Goal: Task Accomplishment & Management: Manage account settings

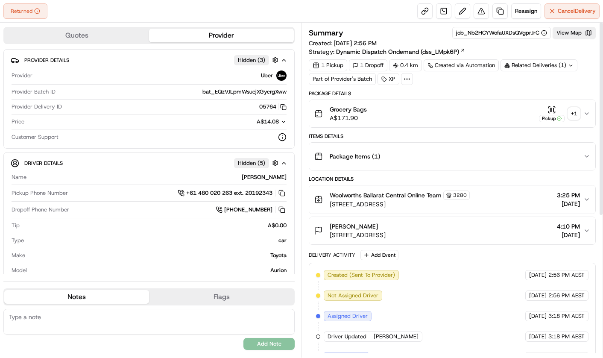
click at [573, 111] on div "+ 1" at bounding box center [574, 114] width 12 height 12
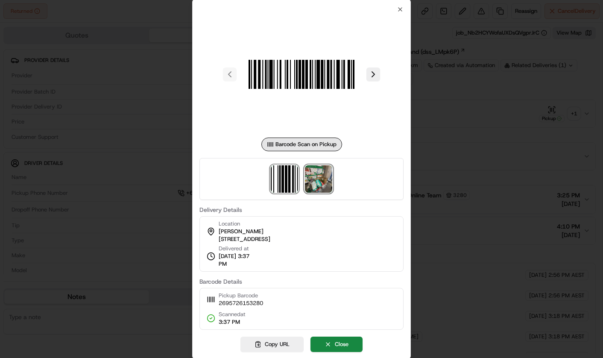
click at [321, 178] on img at bounding box center [318, 178] width 27 height 27
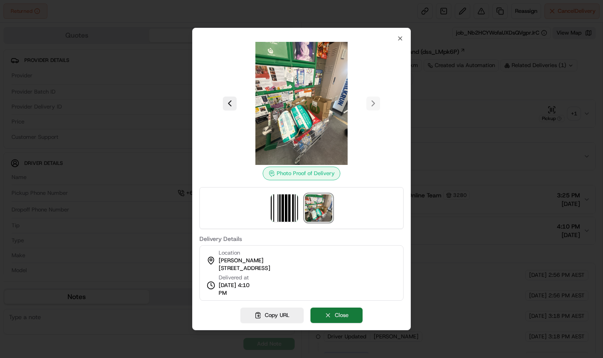
click at [344, 314] on button "Close" at bounding box center [337, 315] width 52 height 15
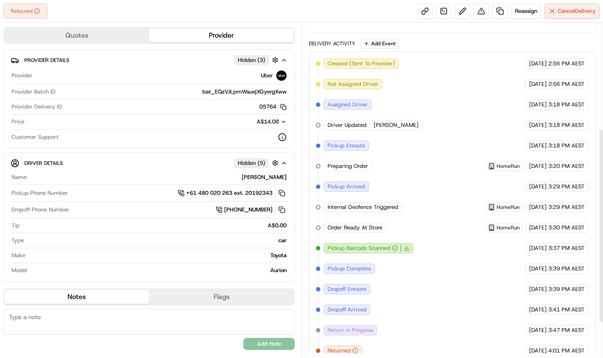
scroll to position [242, 0]
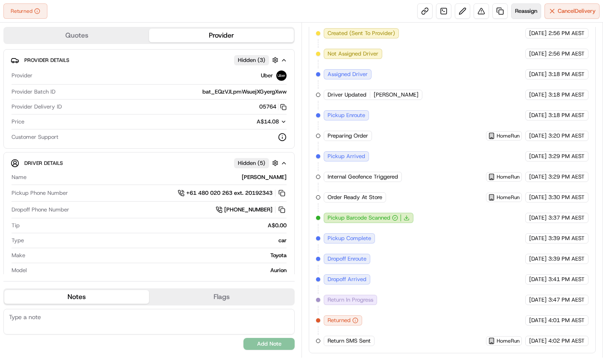
click at [524, 9] on span "Reassign" at bounding box center [526, 11] width 22 height 8
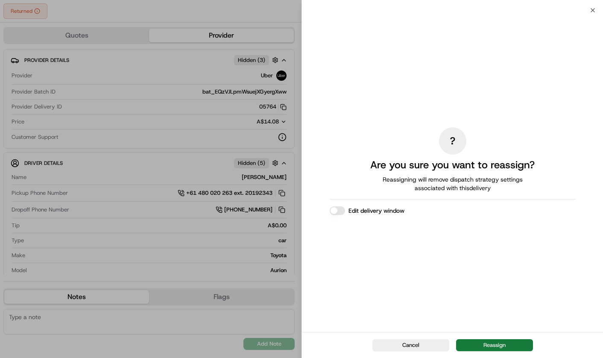
click at [501, 341] on button "Reassign" at bounding box center [494, 345] width 77 height 12
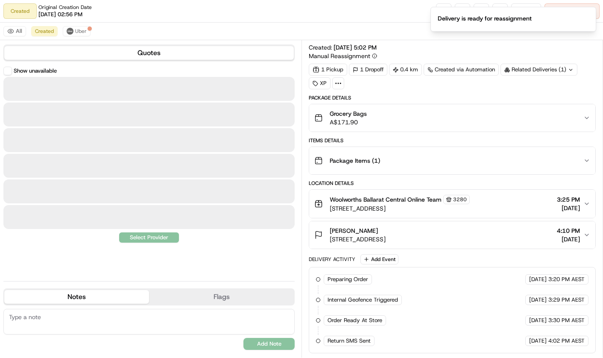
scroll to position [13, 0]
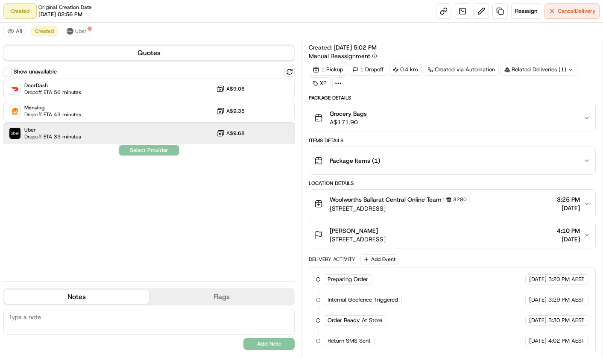
click at [61, 135] on span "Dropoff ETA 39 minutes" at bounding box center [52, 136] width 57 height 7
click at [140, 150] on button "Assign Provider" at bounding box center [149, 150] width 61 height 10
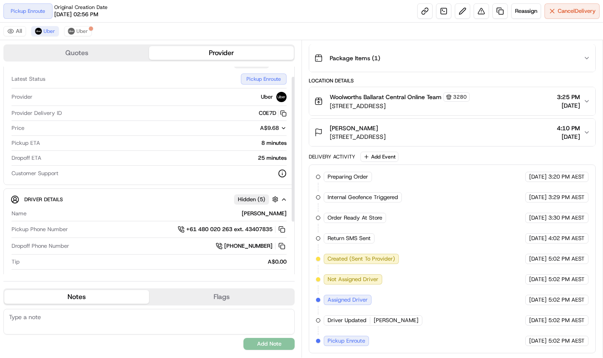
scroll to position [0, 0]
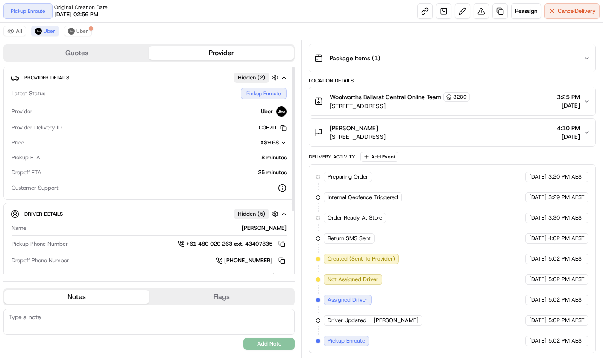
click at [292, 110] on div at bounding box center [293, 139] width 3 height 145
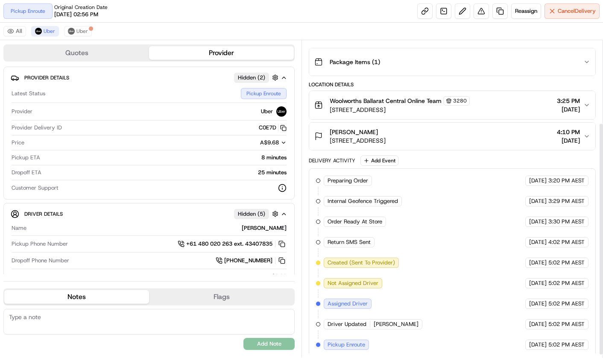
scroll to position [116, 0]
